Goal: Information Seeking & Learning: Learn about a topic

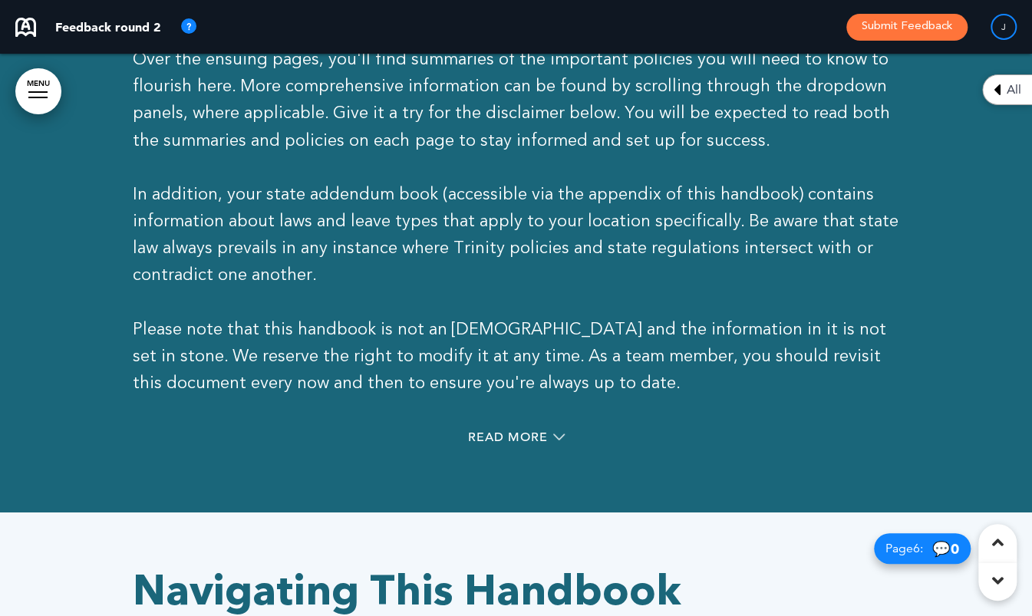
scroll to position [2991, 0]
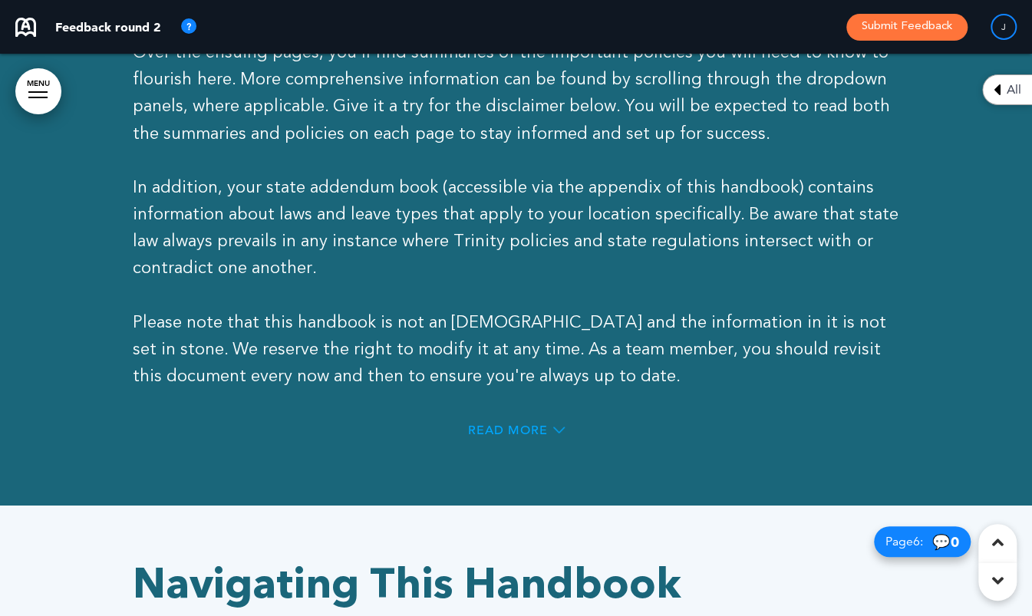
click at [509, 432] on span "Read More" at bounding box center [508, 430] width 80 height 12
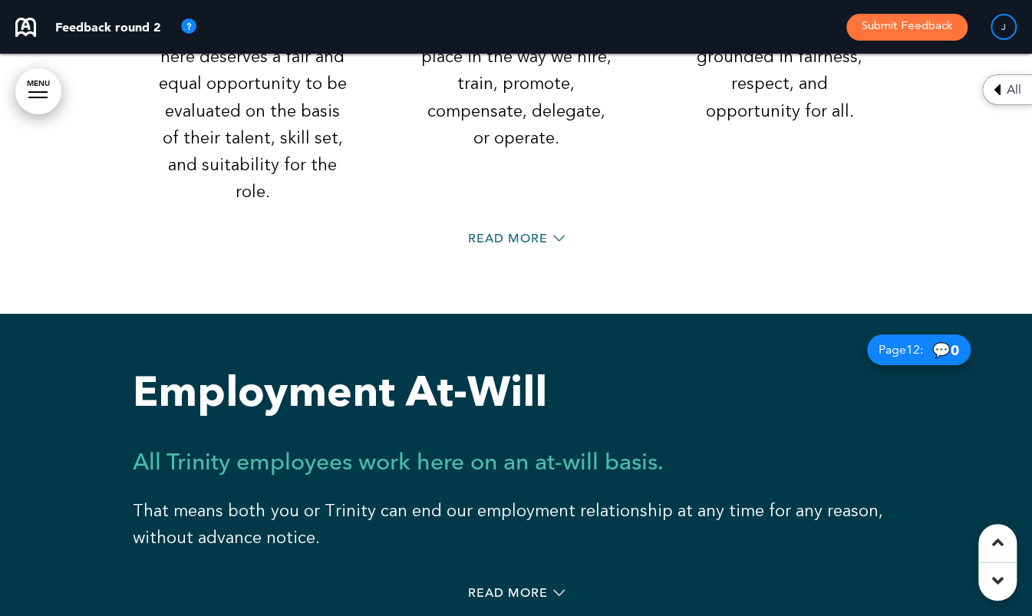
scroll to position [8591, 0]
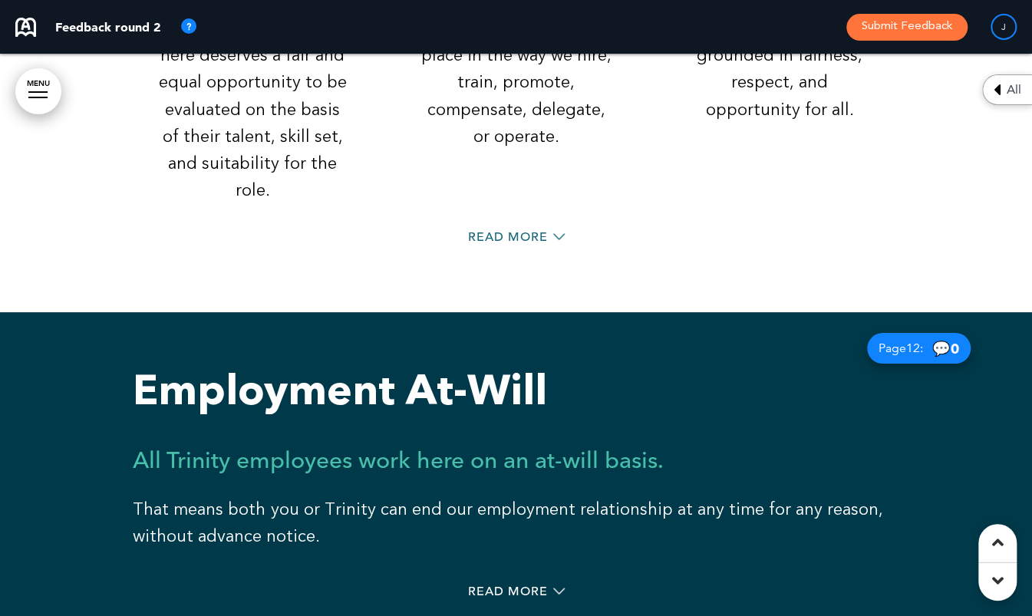
click at [502, 578] on div "Read More" at bounding box center [516, 593] width 767 height 31
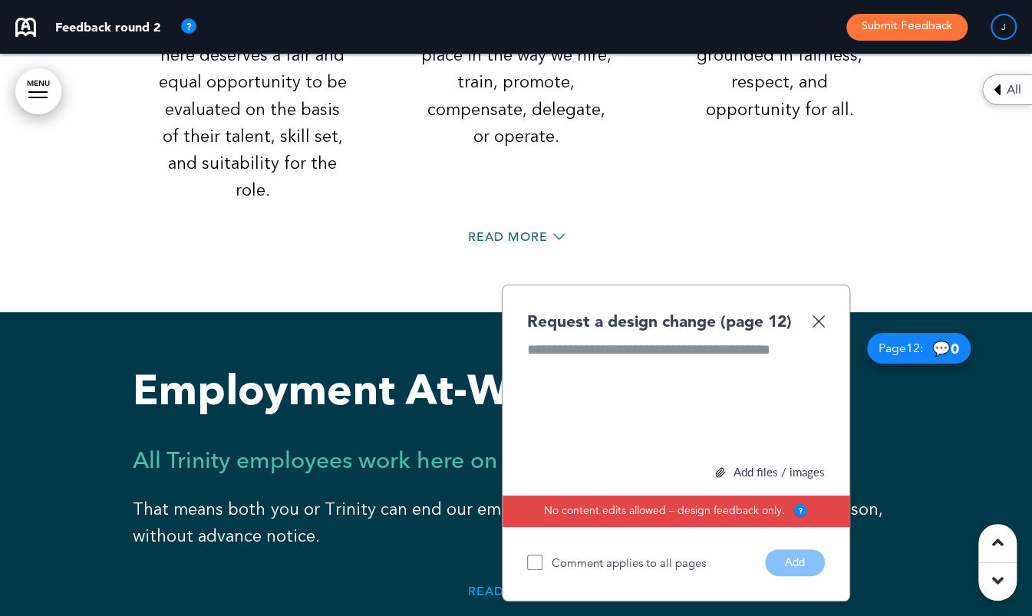
click at [489, 585] on span "Read More" at bounding box center [508, 591] width 80 height 12
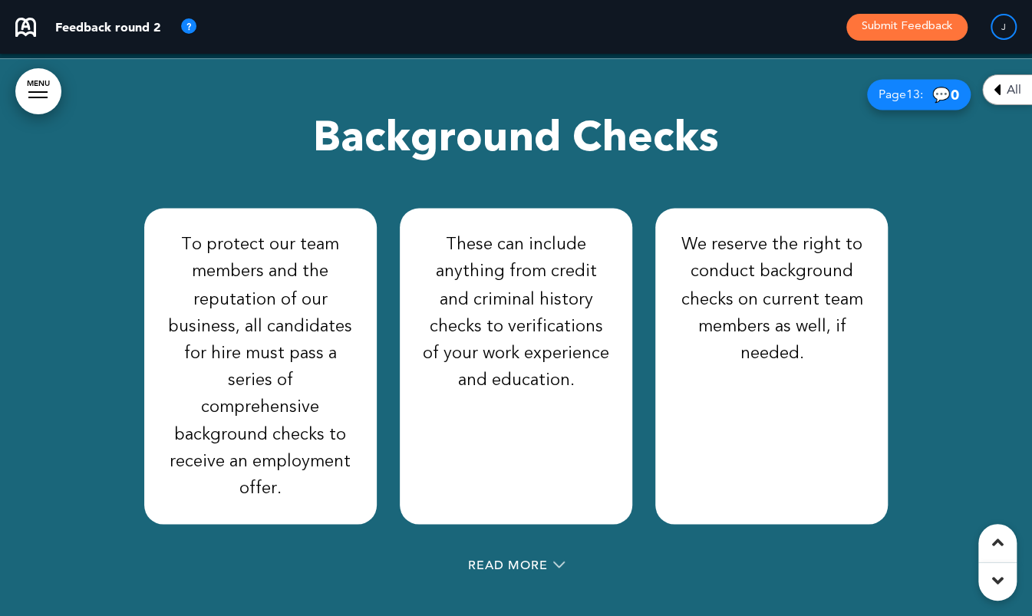
scroll to position [9971, 0]
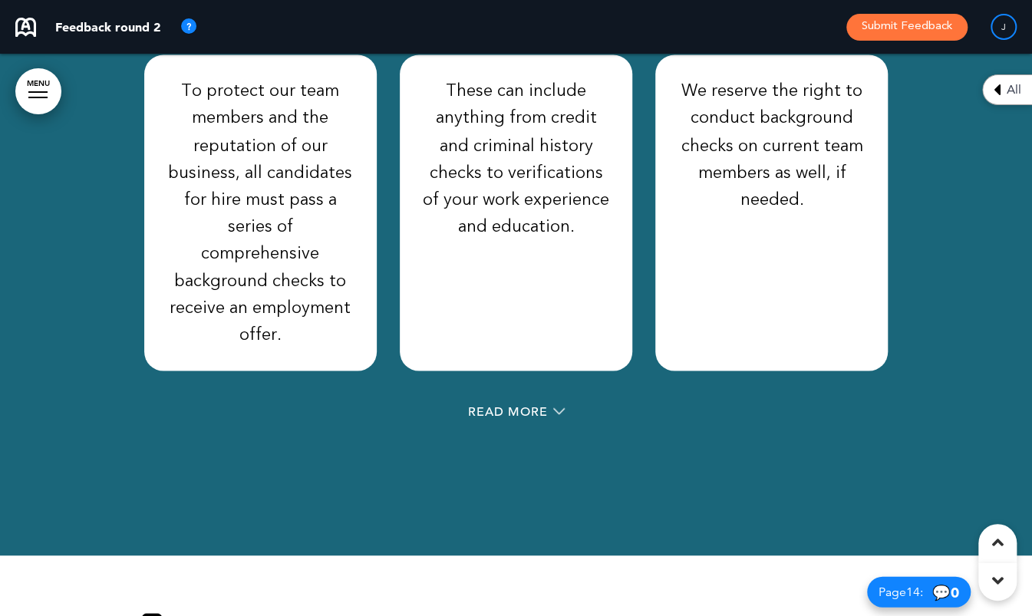
drag, startPoint x: 507, startPoint y: 324, endPoint x: 527, endPoint y: 336, distance: 23.0
click at [508, 405] on span "Read More" at bounding box center [508, 411] width 80 height 12
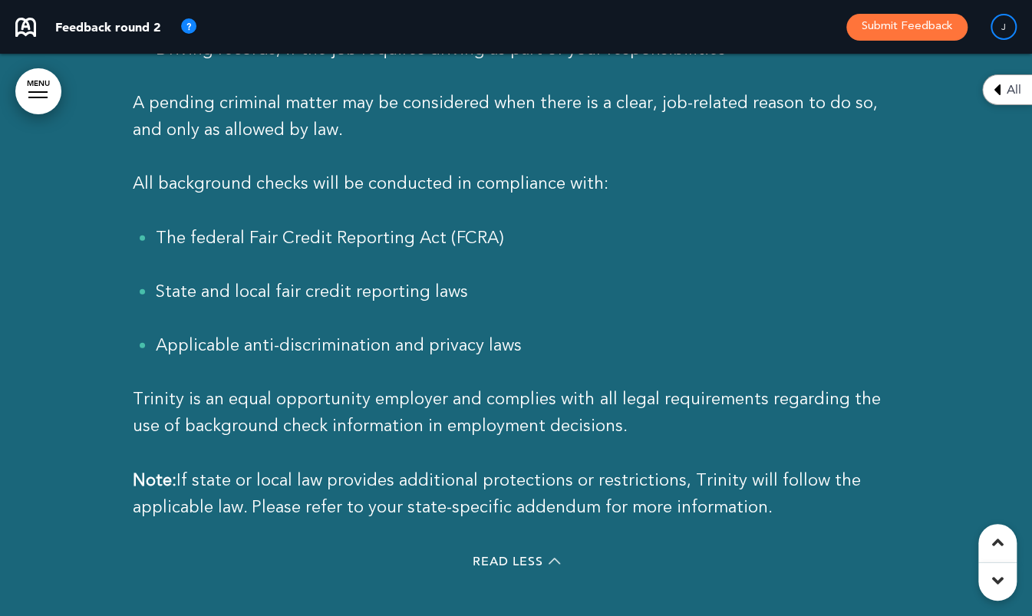
scroll to position [10738, 0]
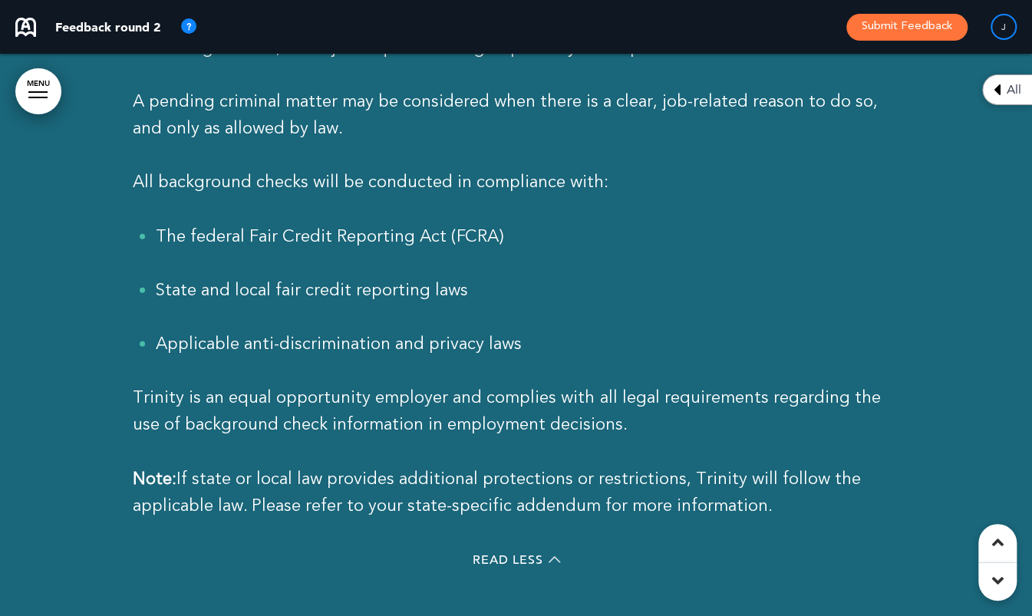
click at [41, 80] on link "MENU" at bounding box center [38, 91] width 46 height 46
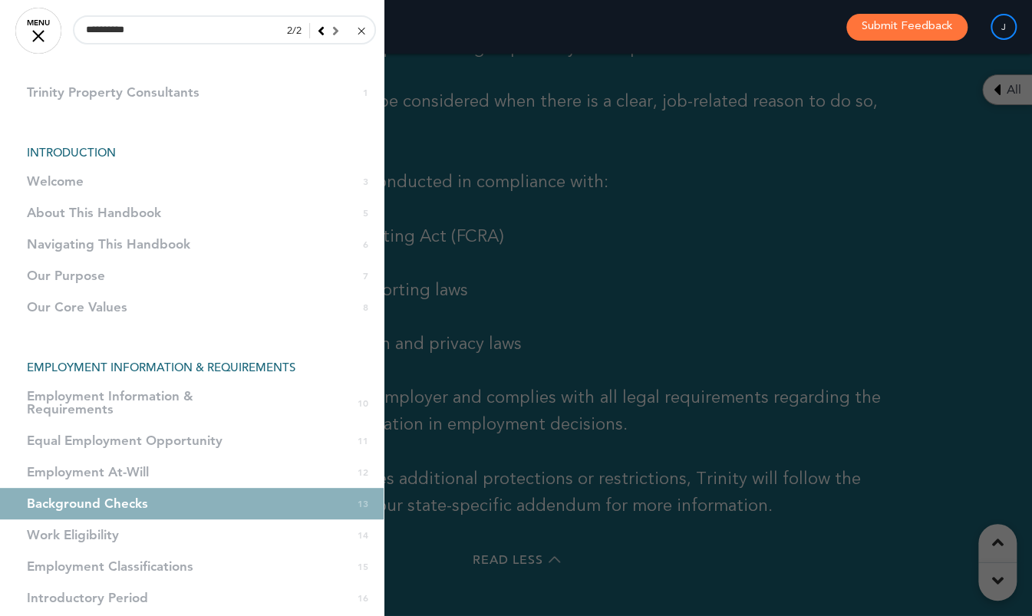
scroll to position [10355, 0]
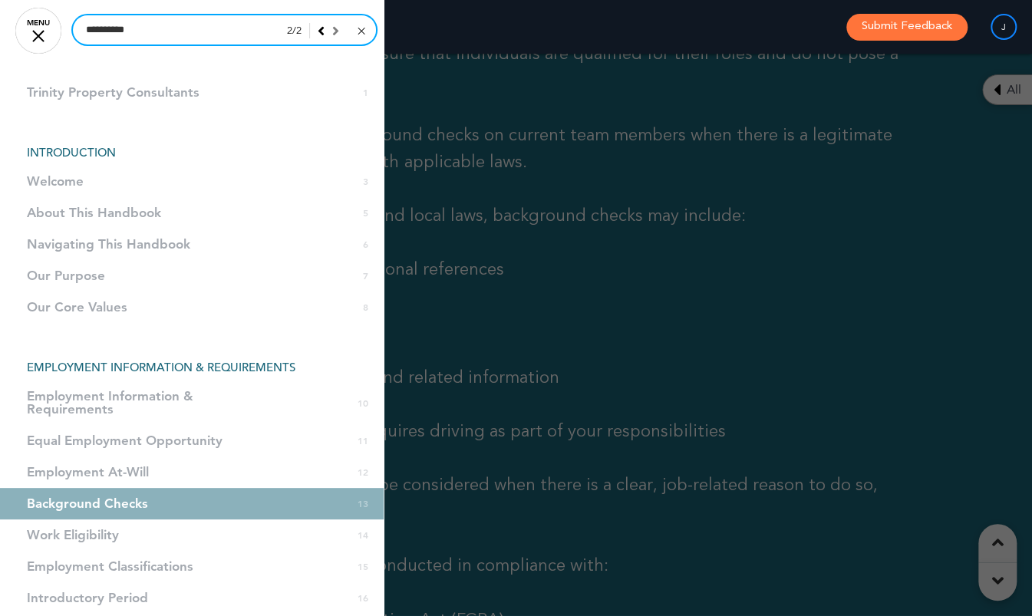
click at [159, 28] on input "**********" at bounding box center [224, 29] width 303 height 29
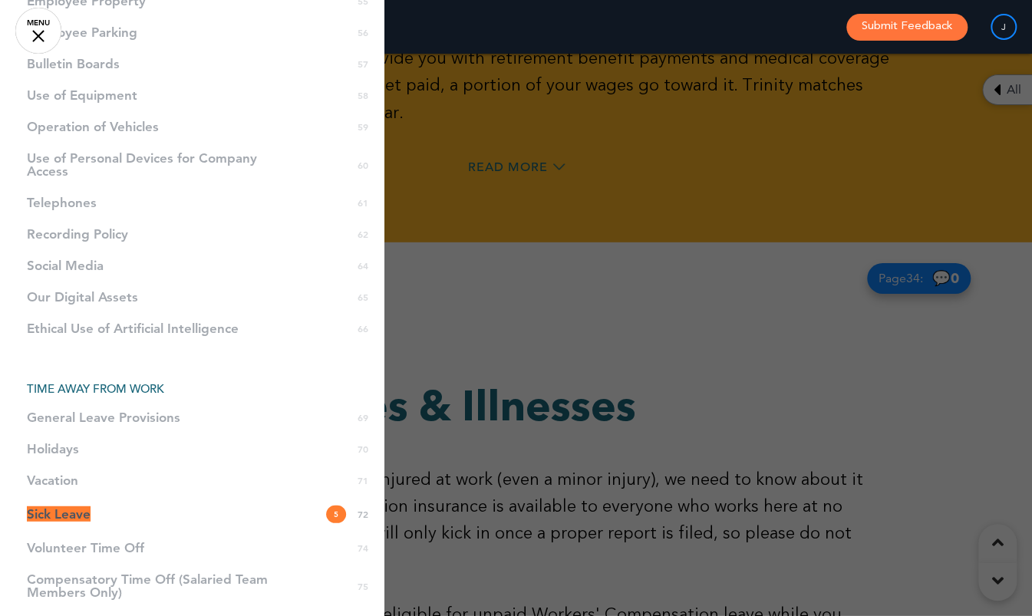
scroll to position [1841, 0]
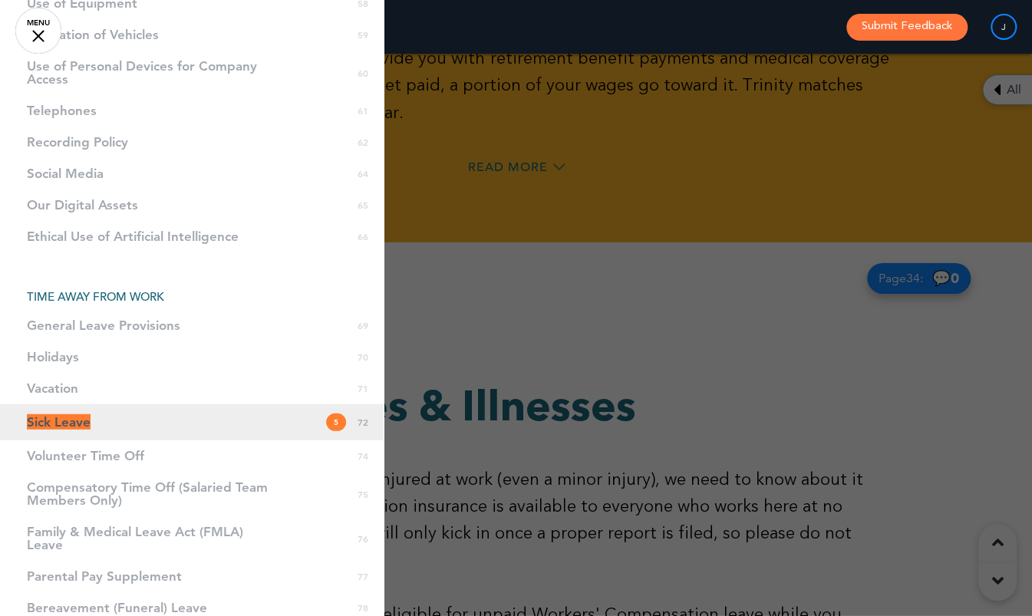
click at [54, 423] on span "Sick Leave" at bounding box center [59, 421] width 64 height 15
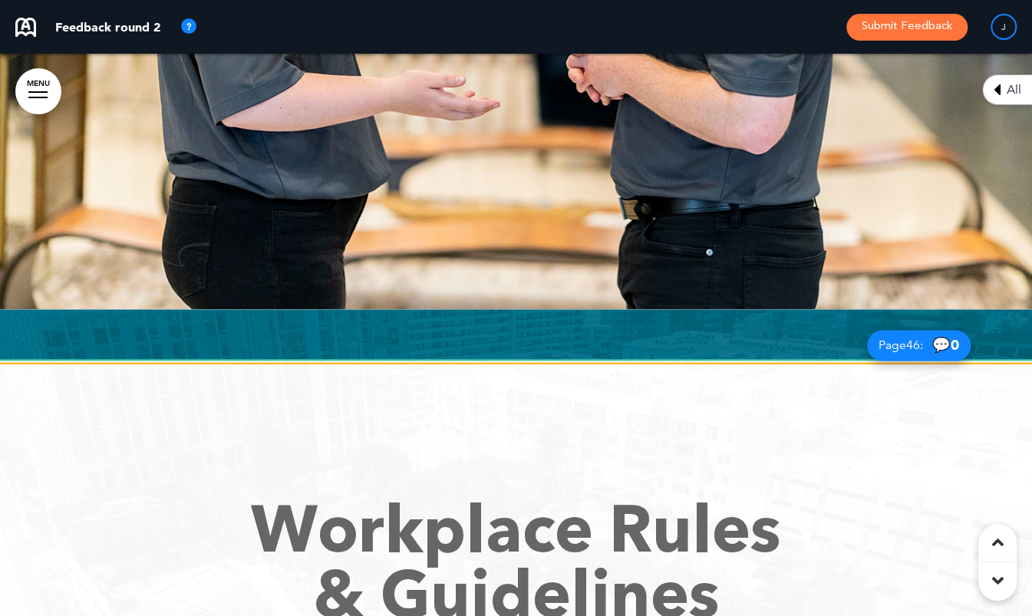
scroll to position [48177, 0]
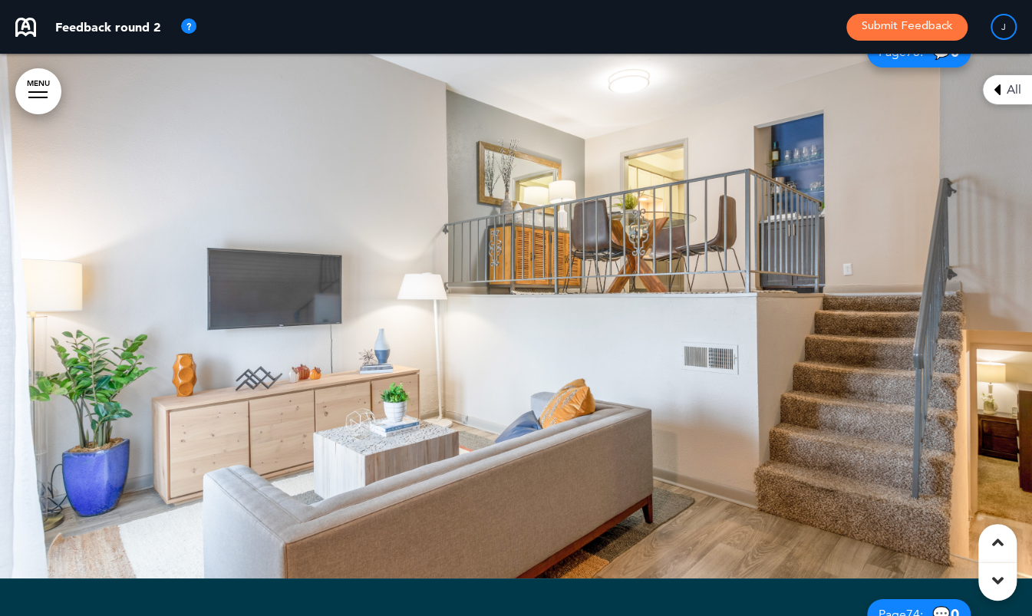
scroll to position [49101, 0]
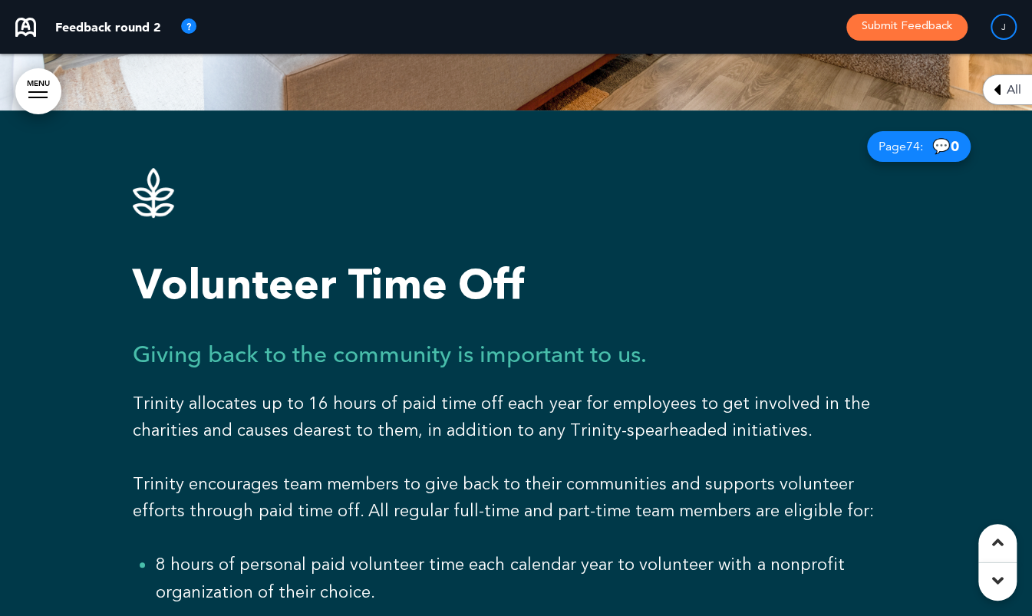
scroll to position [49331, 0]
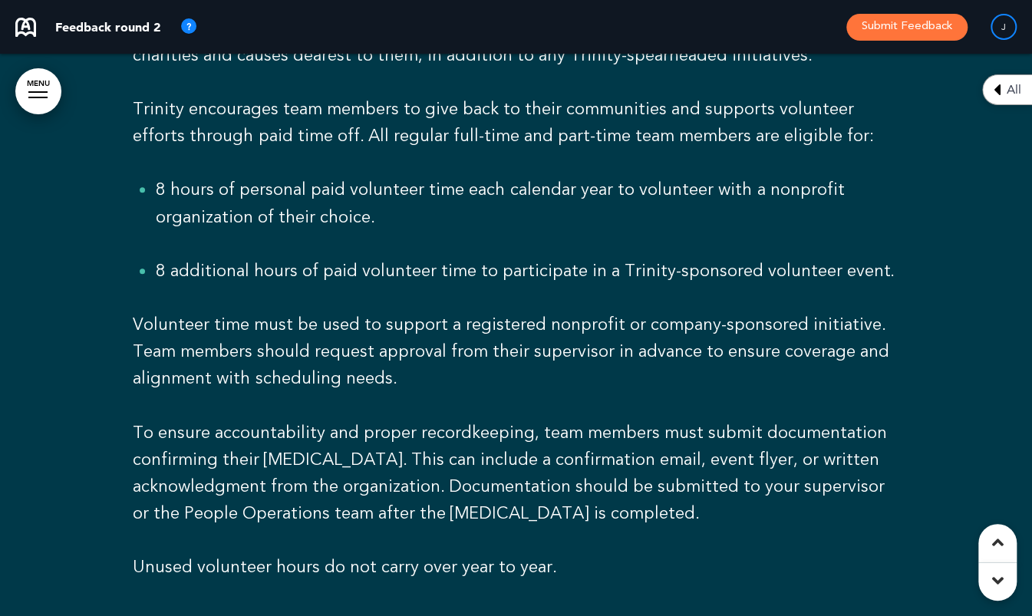
click at [487, 615] on span "Read Less" at bounding box center [507, 621] width 71 height 12
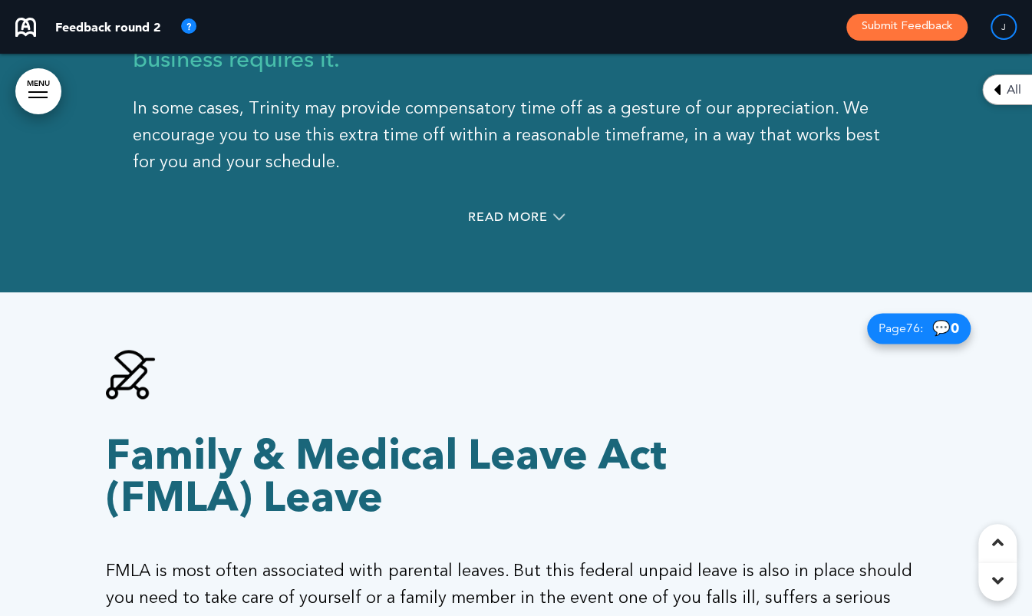
scroll to position [50077, 0]
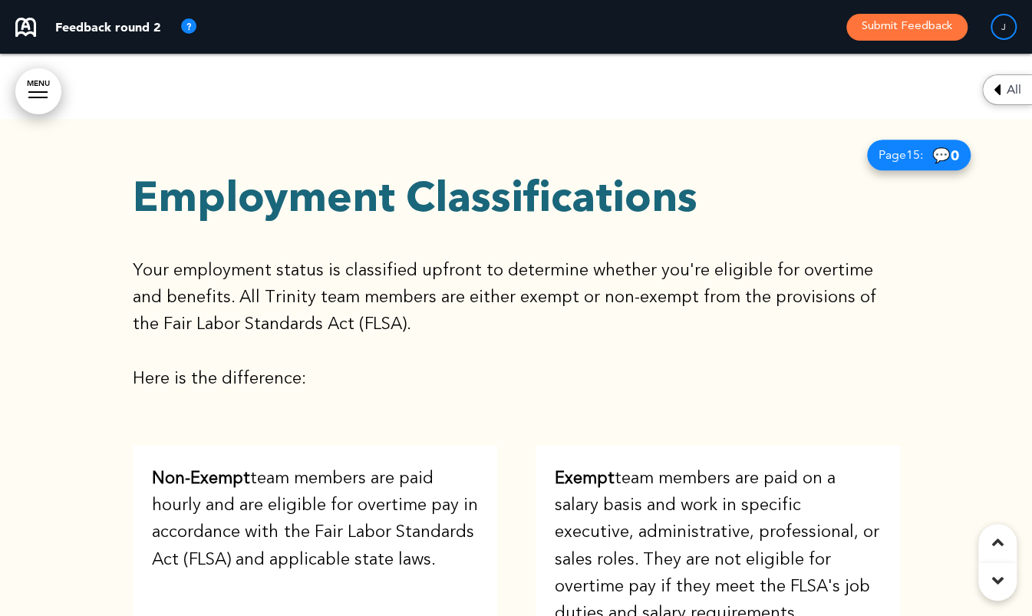
scroll to position [11505, 0]
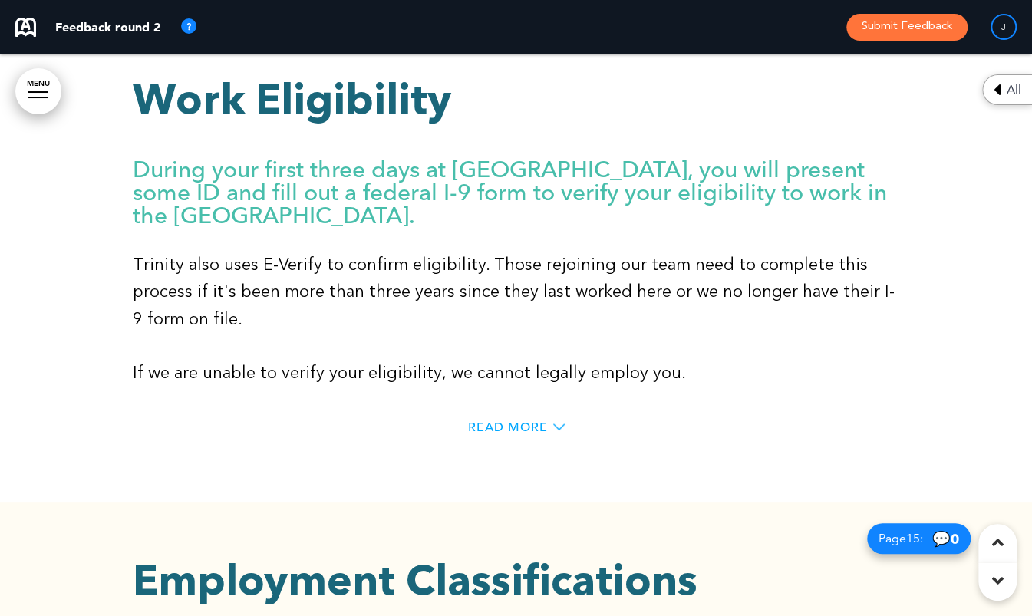
click at [488, 421] on span "Read More" at bounding box center [508, 427] width 80 height 12
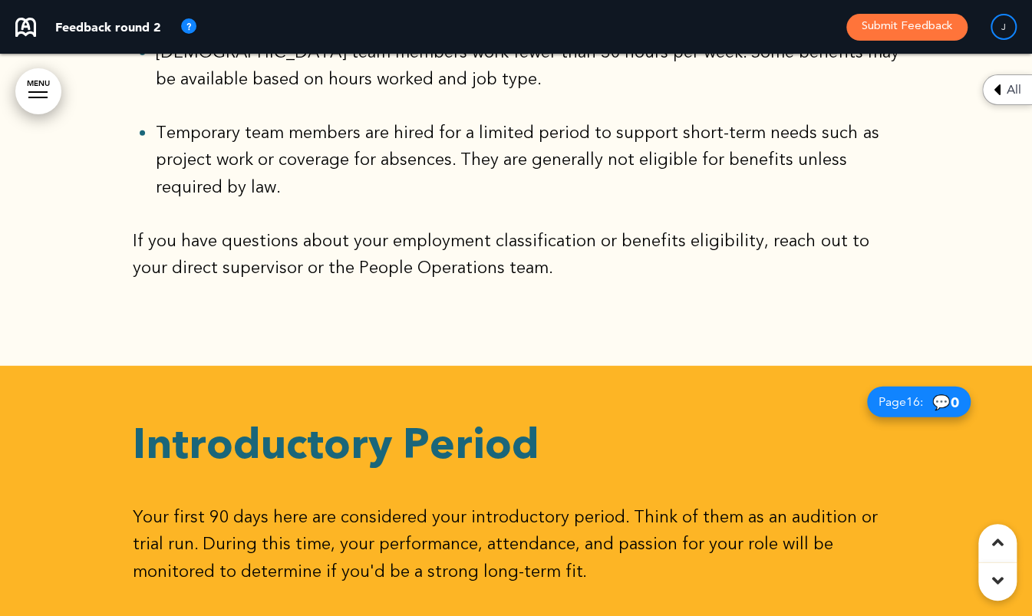
scroll to position [13500, 0]
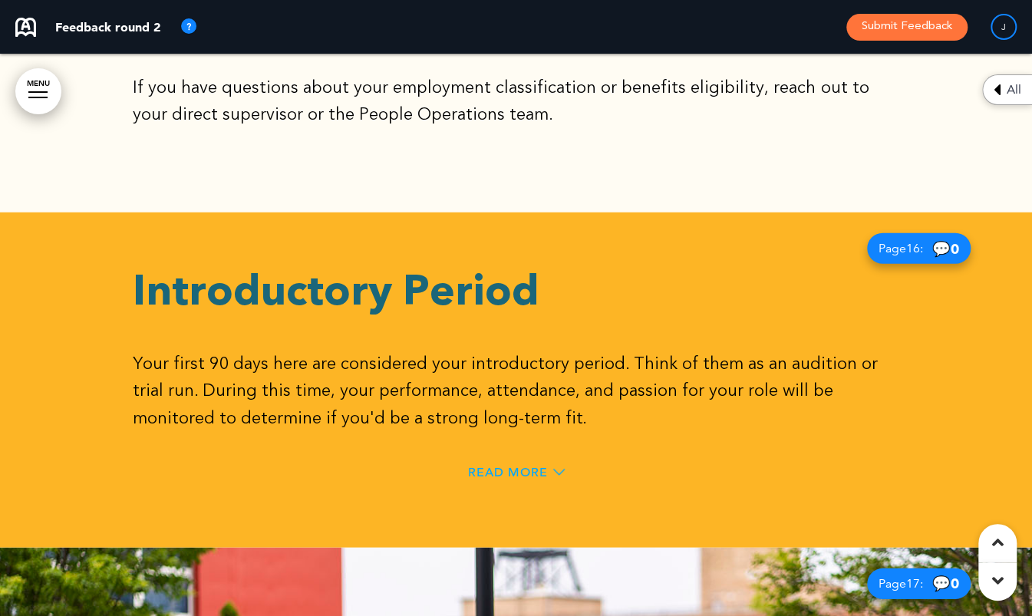
click at [490, 466] on span "Read More" at bounding box center [508, 472] width 80 height 12
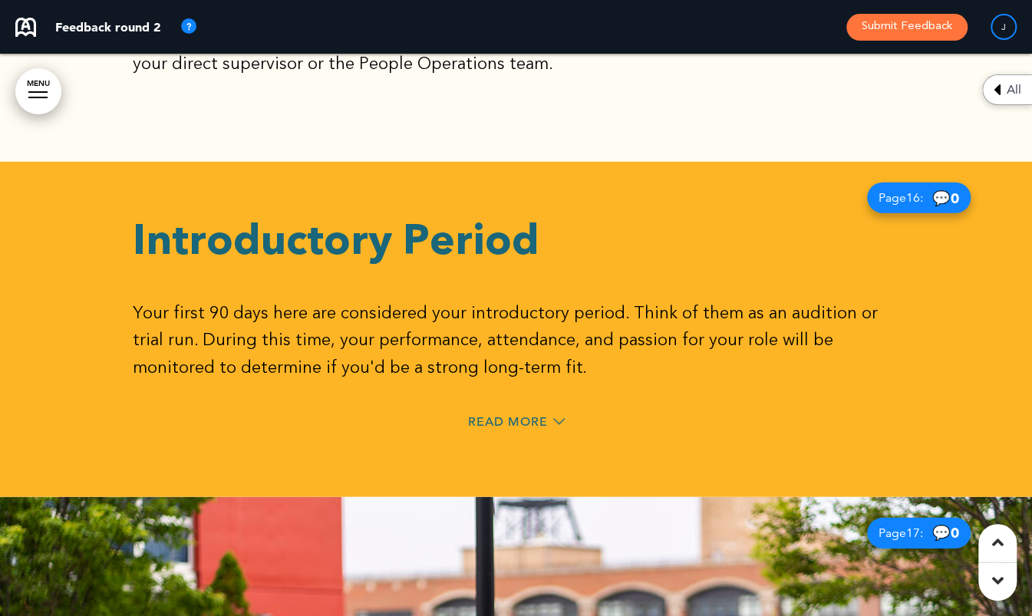
scroll to position [13682, 0]
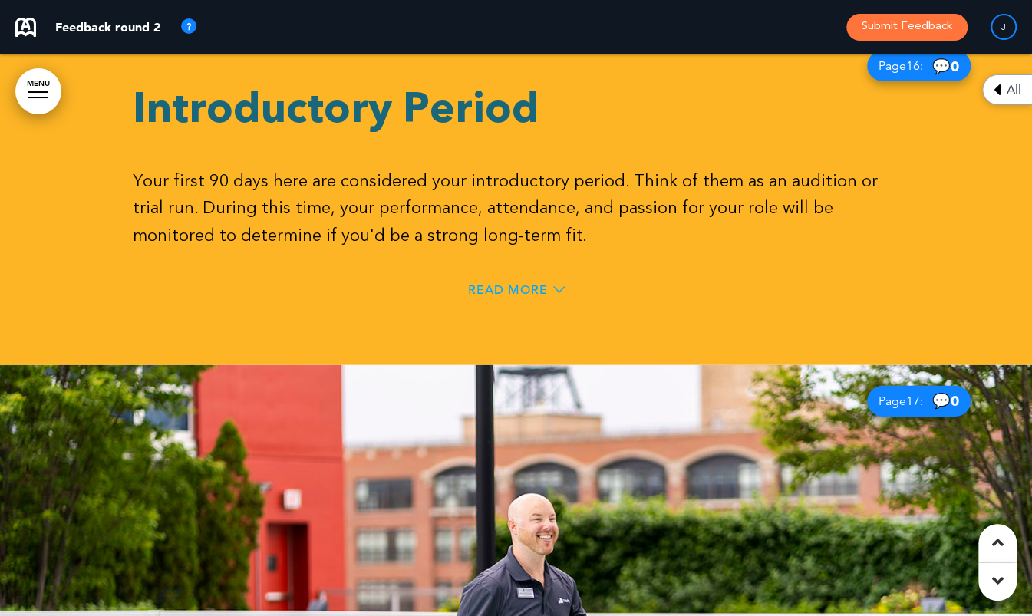
click at [479, 284] on span "Read More" at bounding box center [508, 290] width 80 height 12
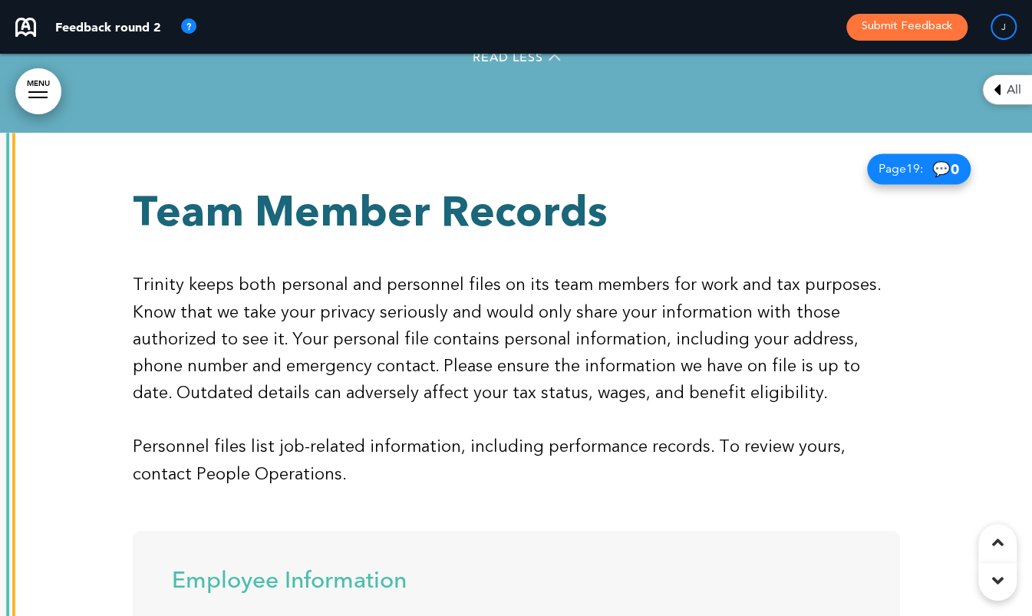
scroll to position [15983, 0]
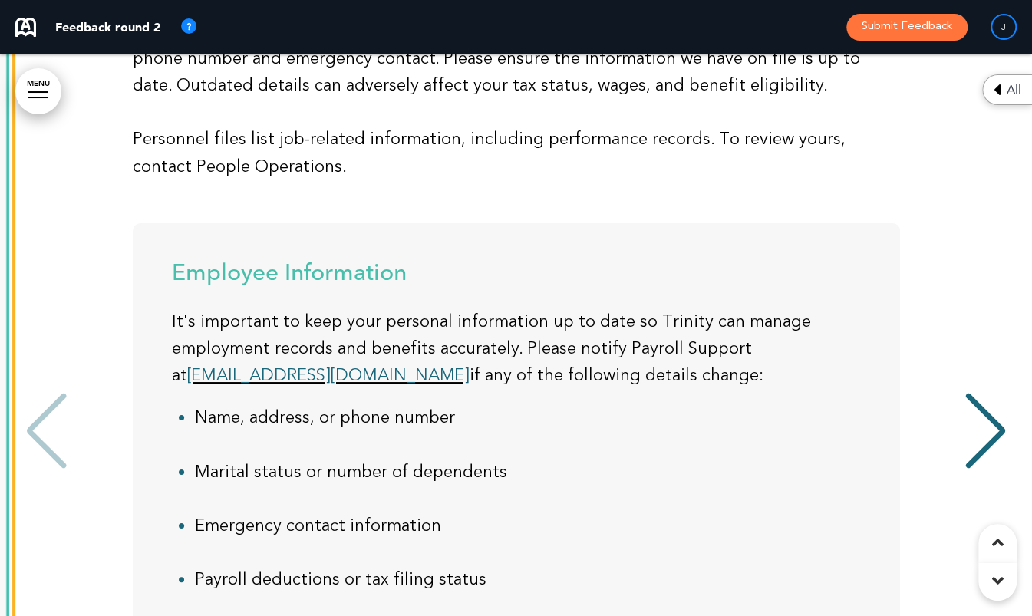
click at [985, 393] on div "Next slide" at bounding box center [985, 431] width 47 height 77
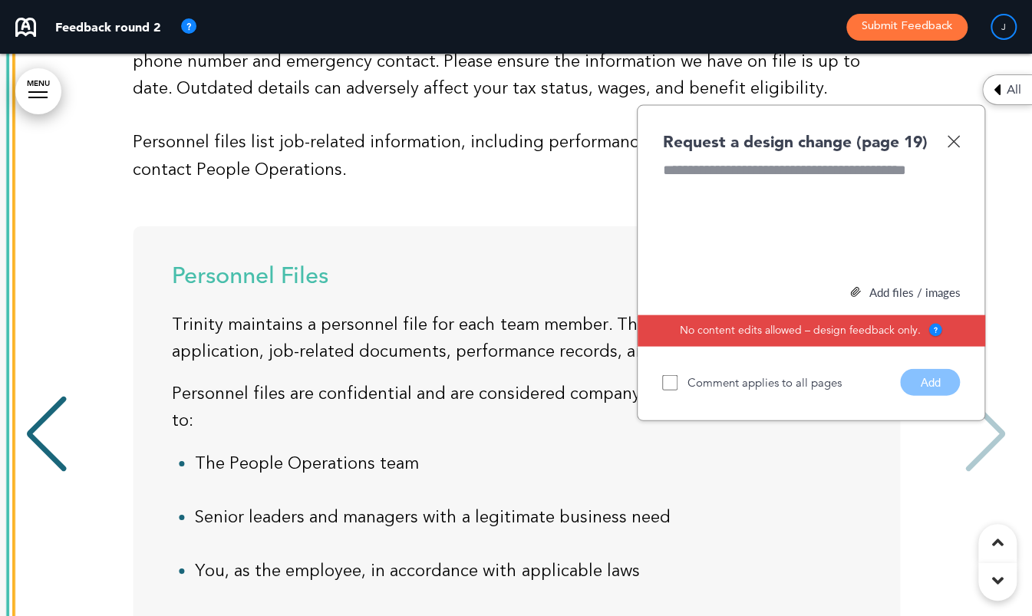
scroll to position [15827, 0]
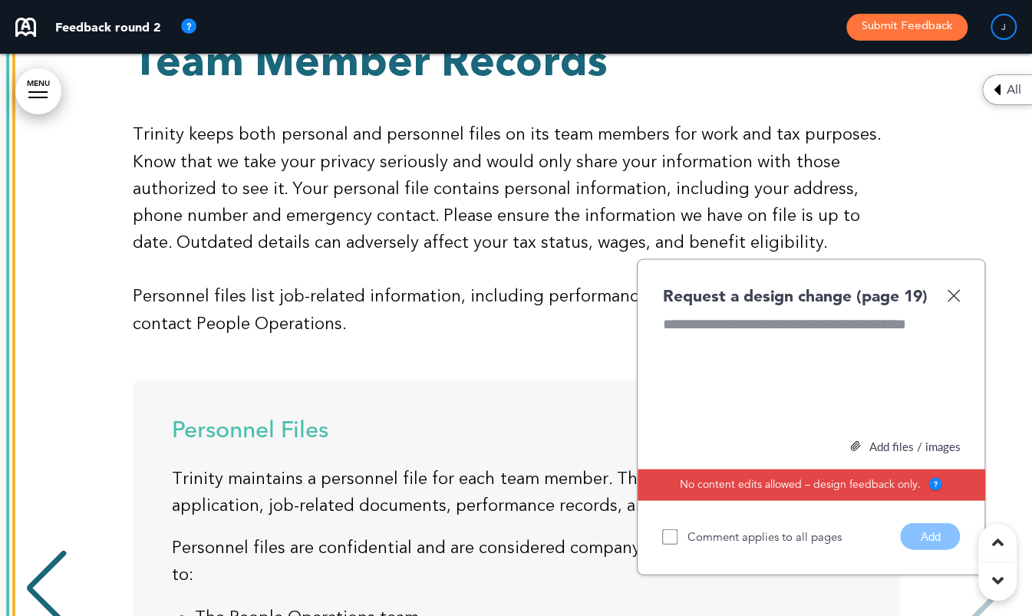
click at [948, 288] on img at bounding box center [953, 294] width 13 height 13
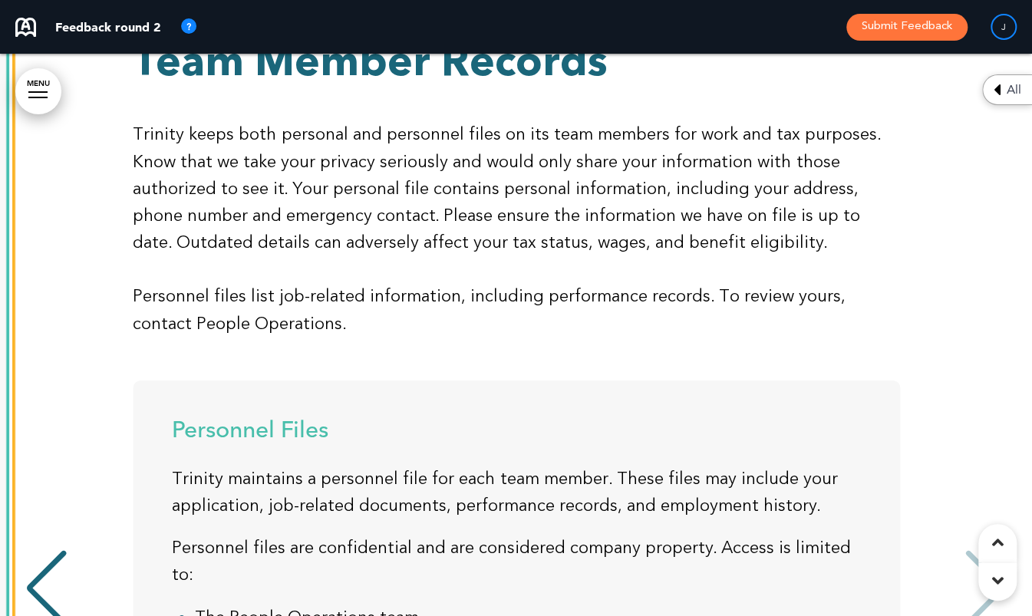
click at [986, 429] on div "Personnel Files [PERSON_NAME] maintains a personnel file for each team member. …" at bounding box center [515, 590] width 1001 height 420
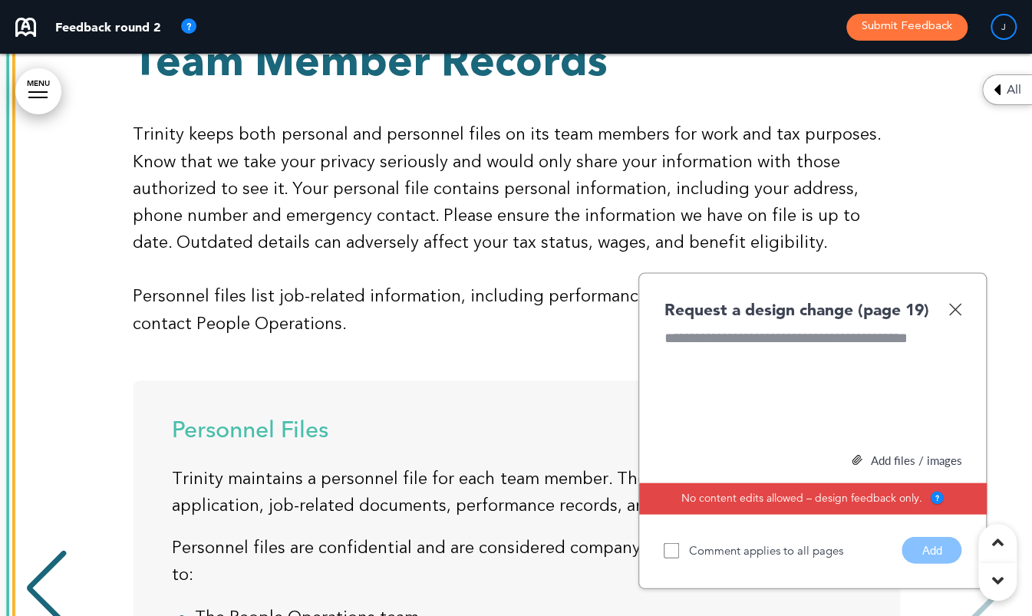
click at [950, 302] on img at bounding box center [954, 308] width 13 height 13
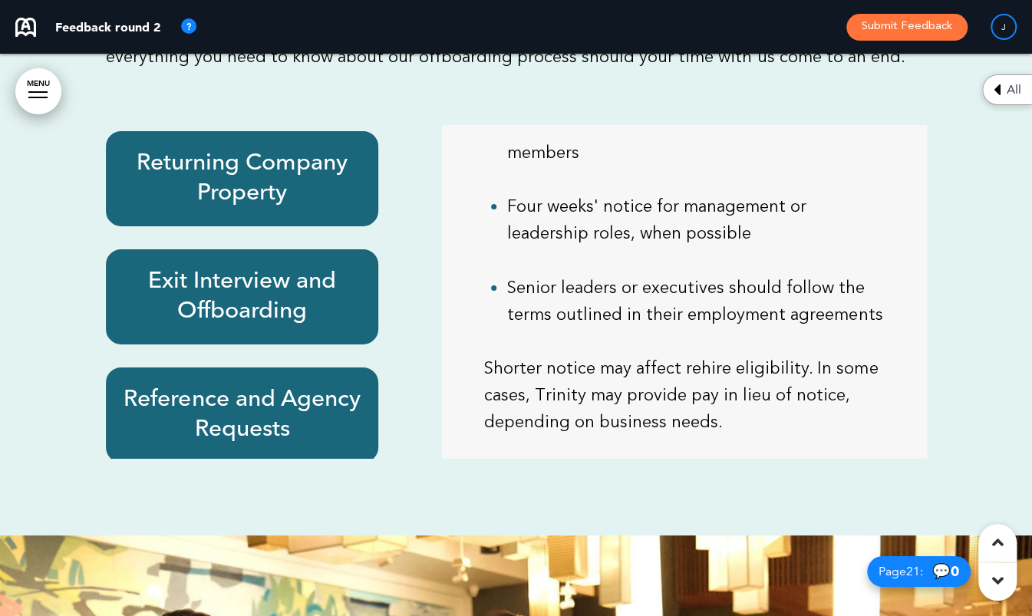
scroll to position [16901, 0]
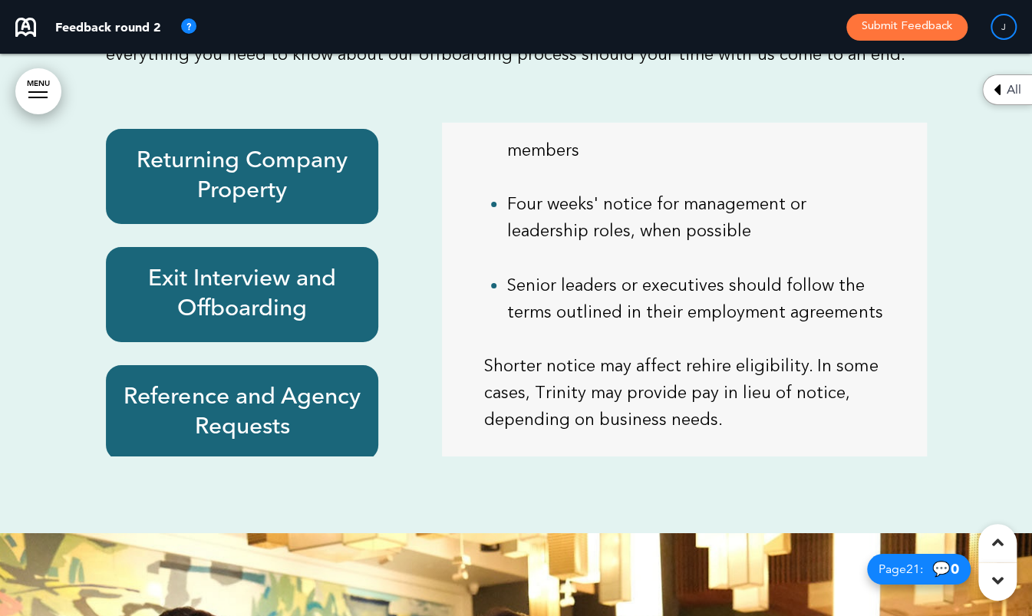
click at [30, 106] on link "MENU" at bounding box center [38, 91] width 46 height 46
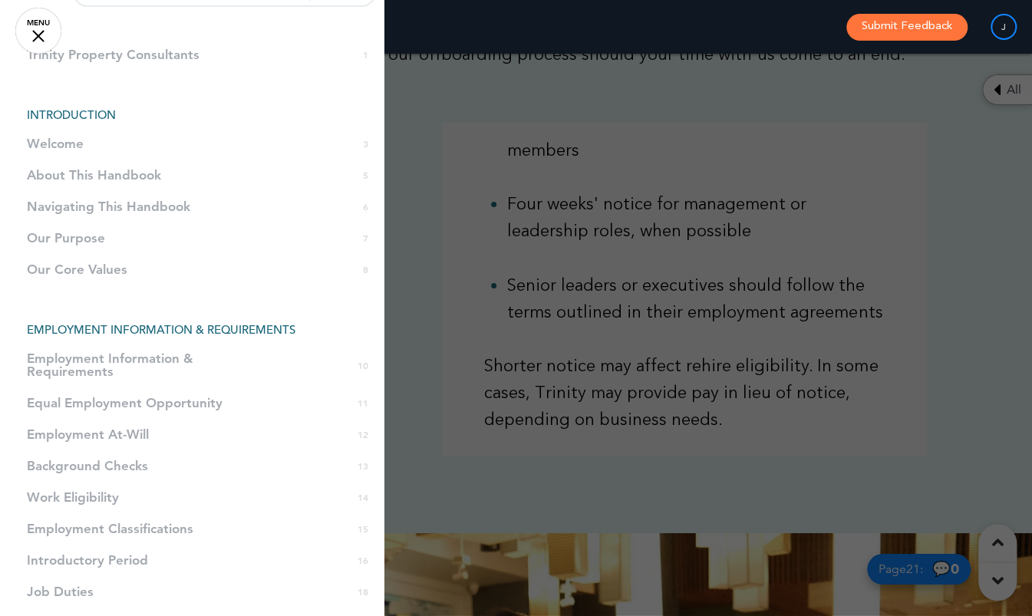
scroll to position [0, 0]
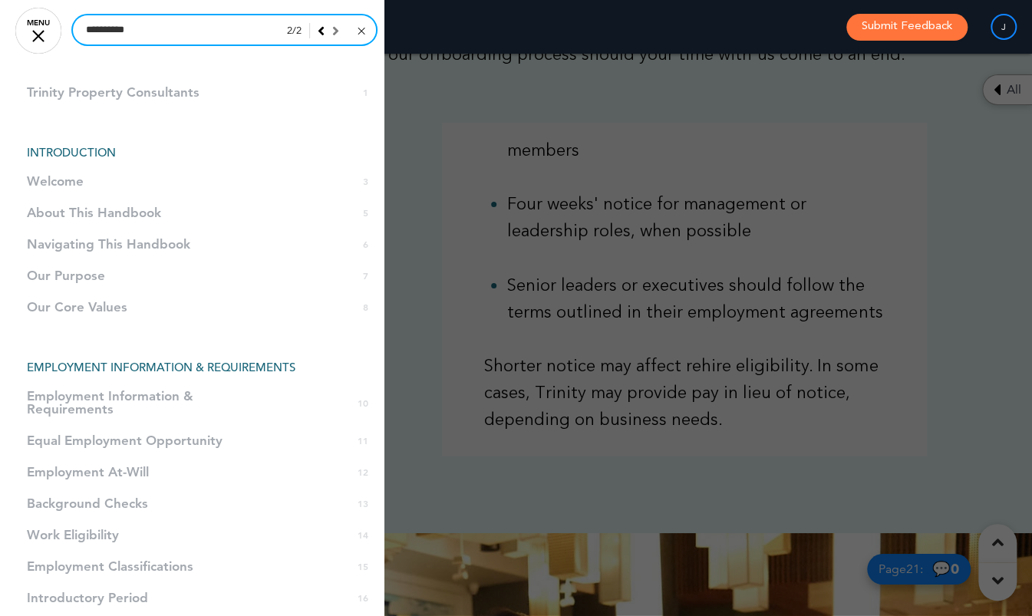
click at [147, 35] on input "**********" at bounding box center [224, 29] width 303 height 29
click at [199, 33] on input "**********" at bounding box center [224, 29] width 303 height 29
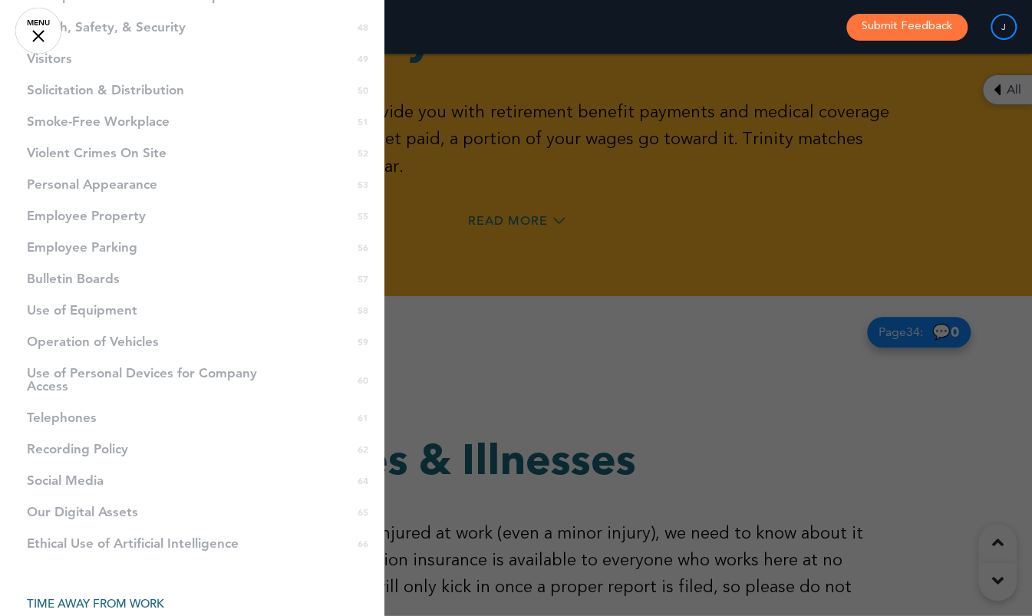
scroll to position [1918, 0]
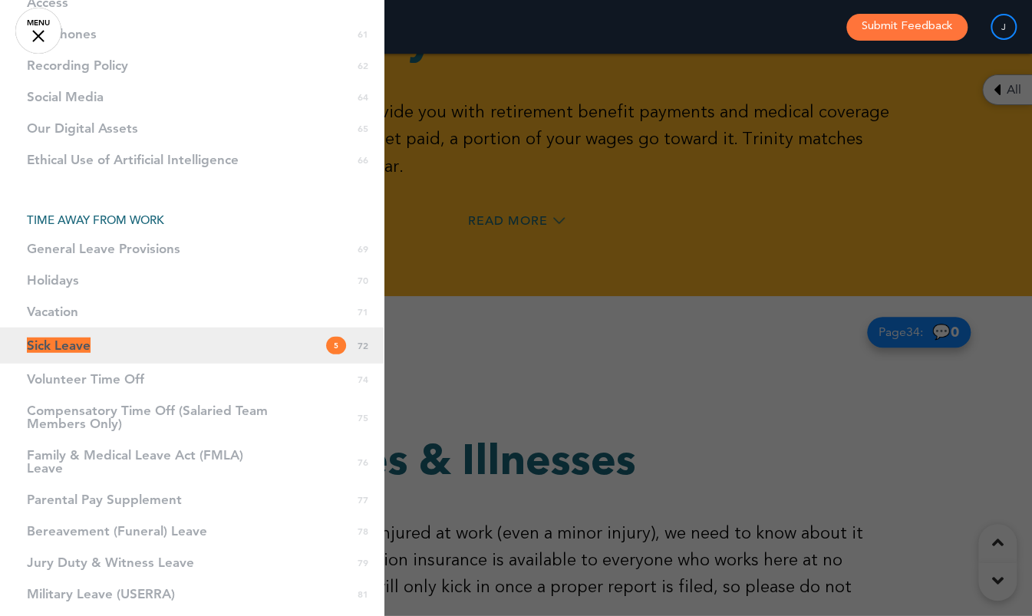
click at [74, 353] on span "Sick Leave" at bounding box center [59, 344] width 64 height 15
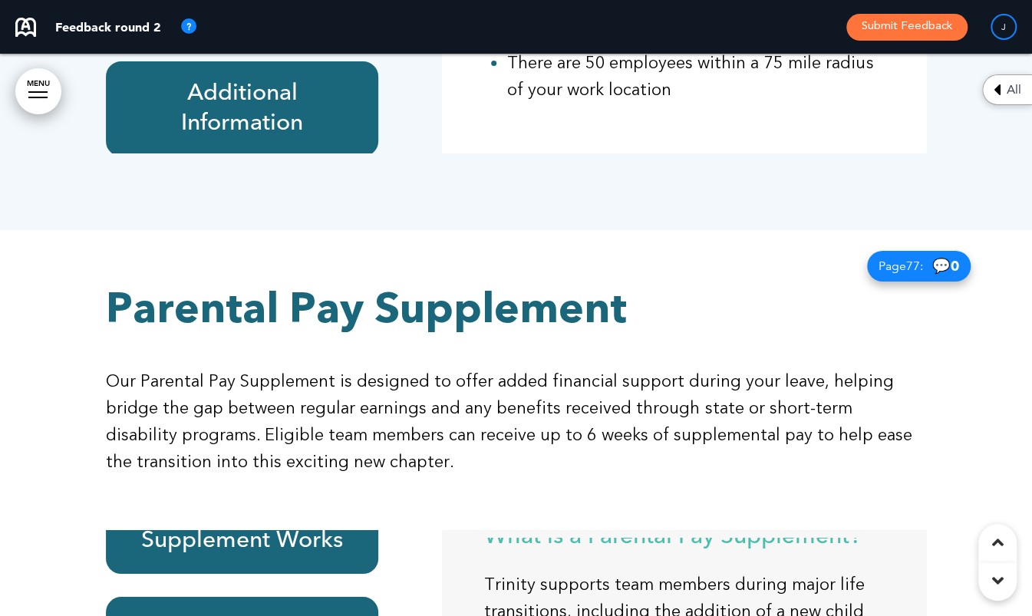
scroll to position [51900, 0]
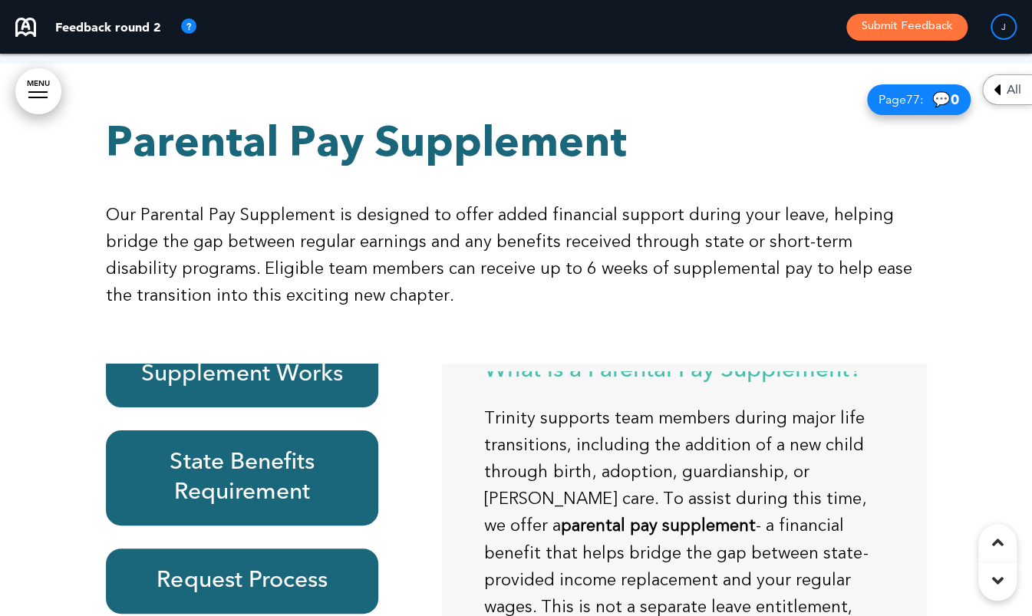
click at [181, 566] on h6 "Request Process" at bounding box center [242, 581] width 238 height 30
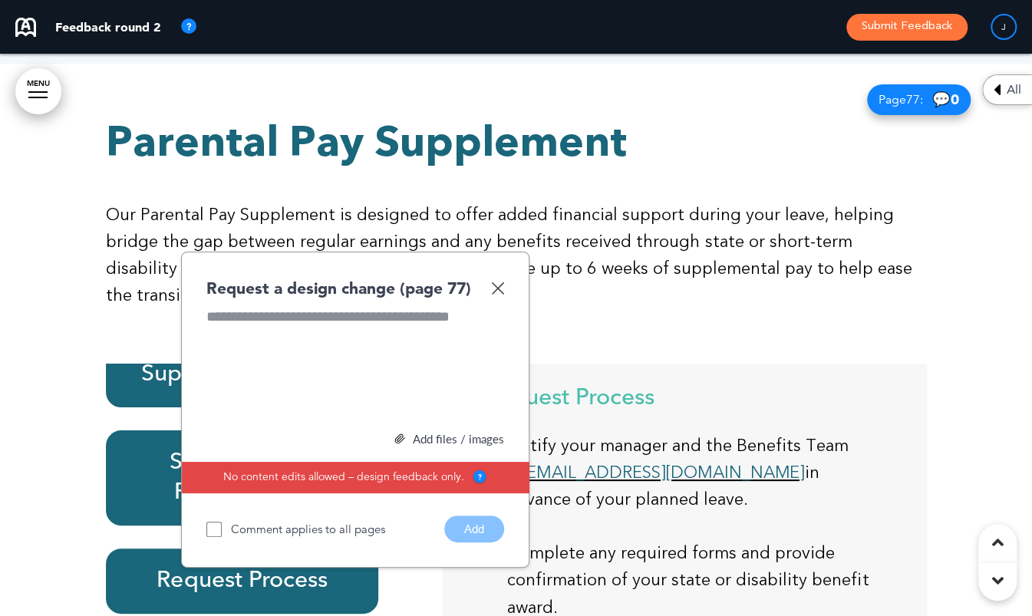
scroll to position [51670, 0]
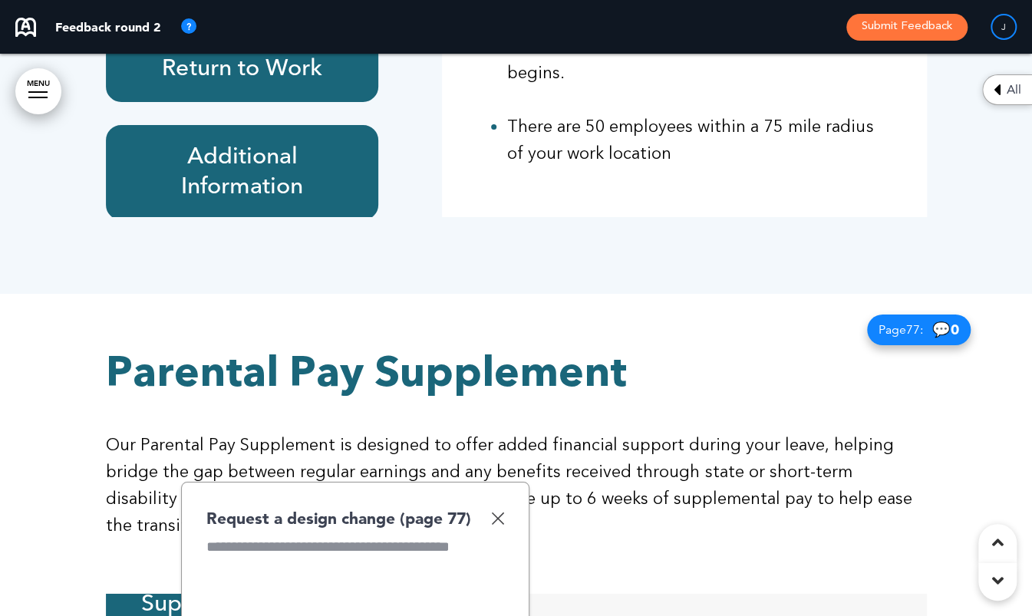
click at [495, 512] on img at bounding box center [497, 518] width 13 height 13
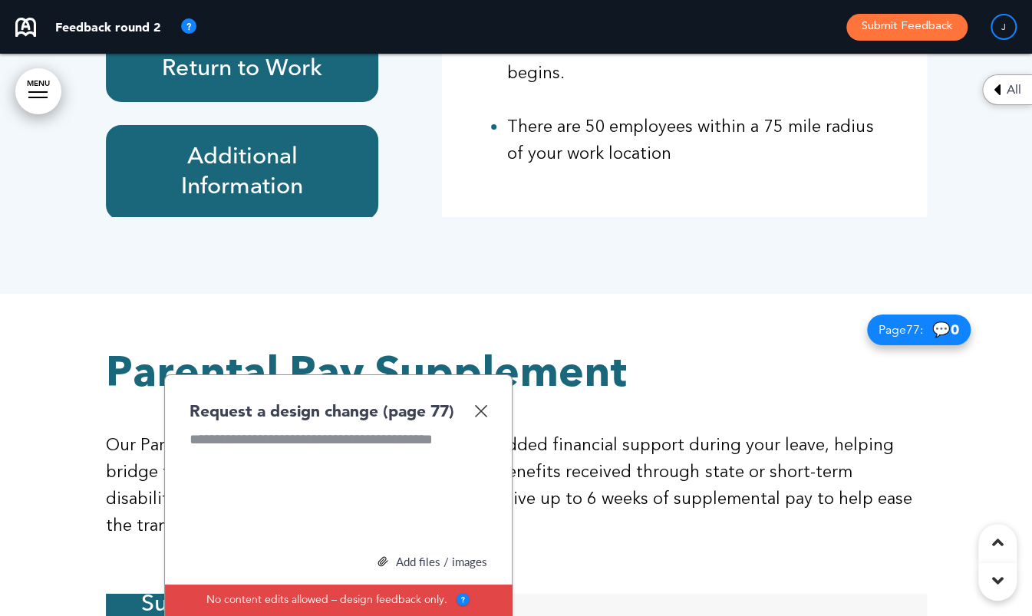
click at [486, 404] on img at bounding box center [480, 410] width 13 height 13
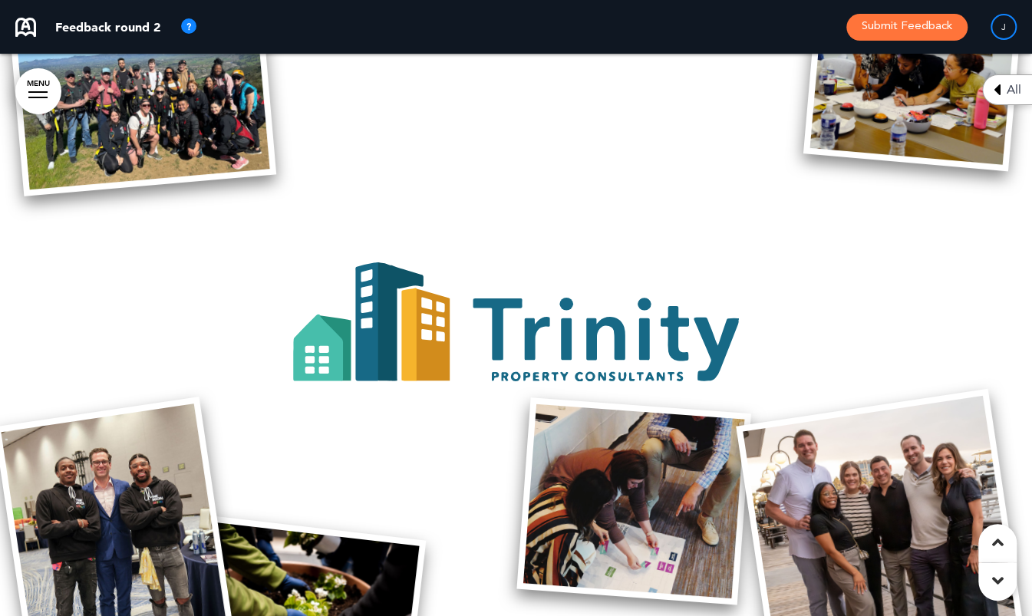
scroll to position [57423, 0]
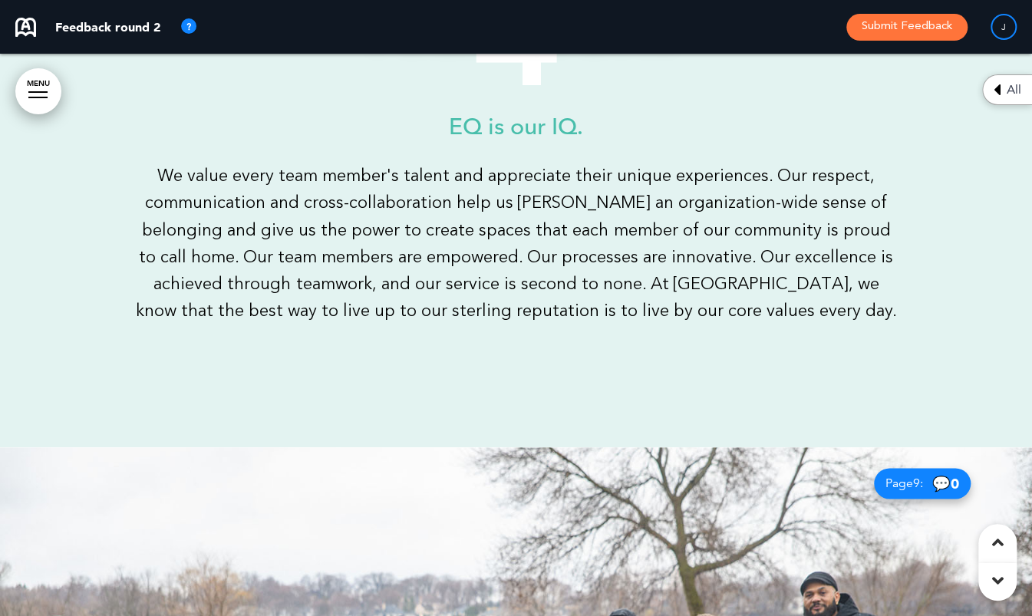
scroll to position [3622, 0]
